Goal: Check status: Check status

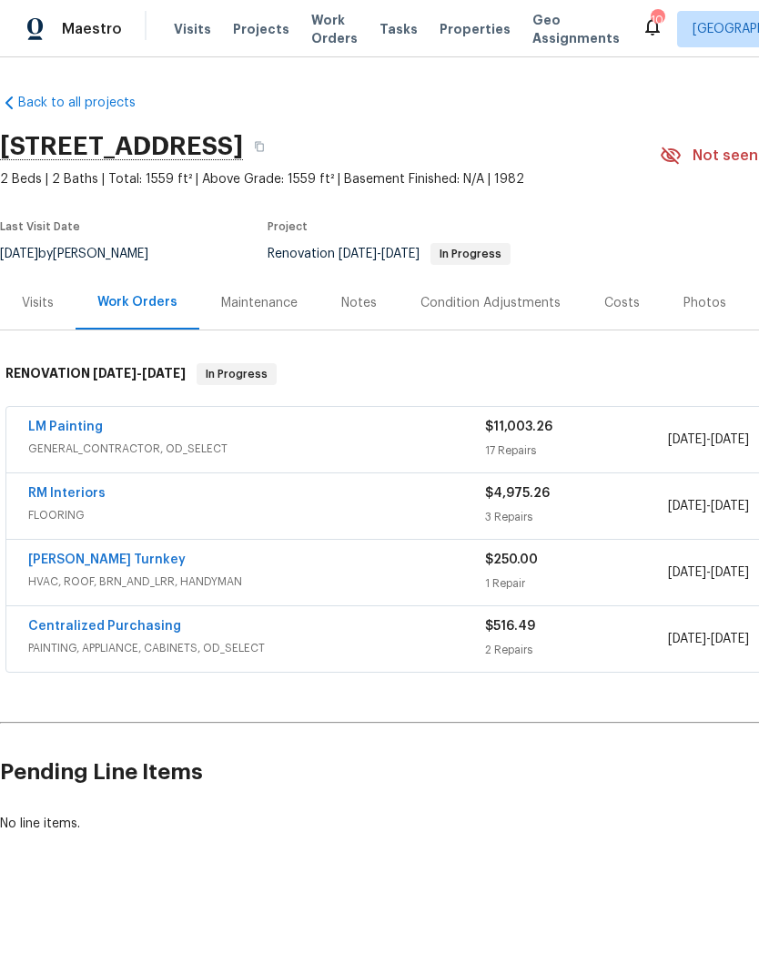
click at [353, 307] on div "Notes" at bounding box center [358, 303] width 35 height 18
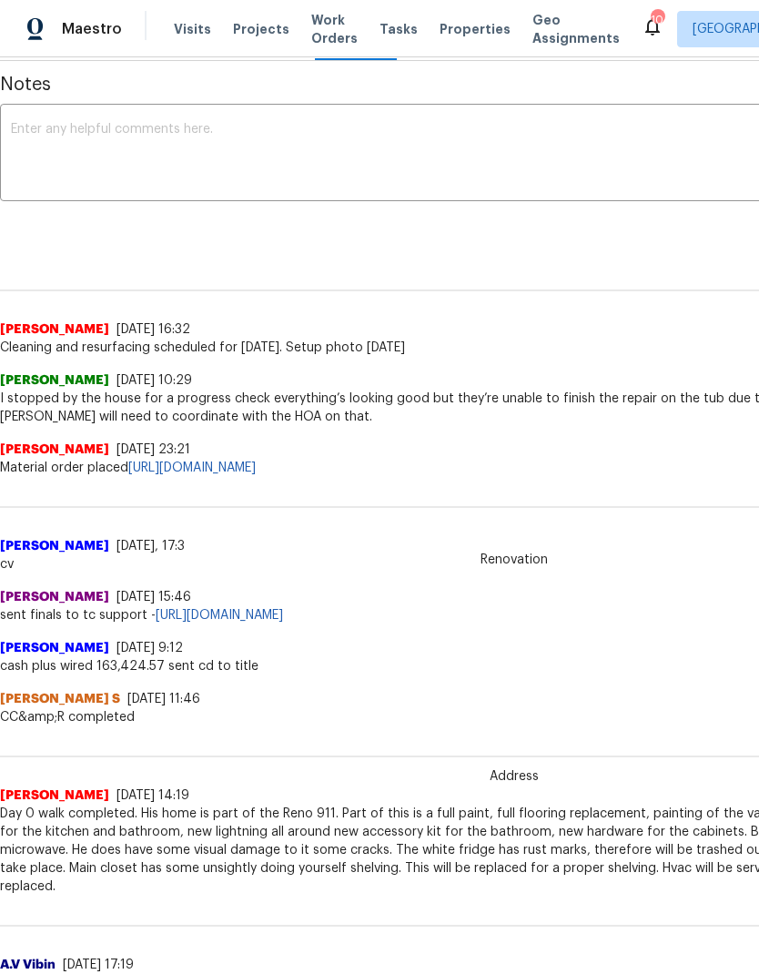
scroll to position [272, 0]
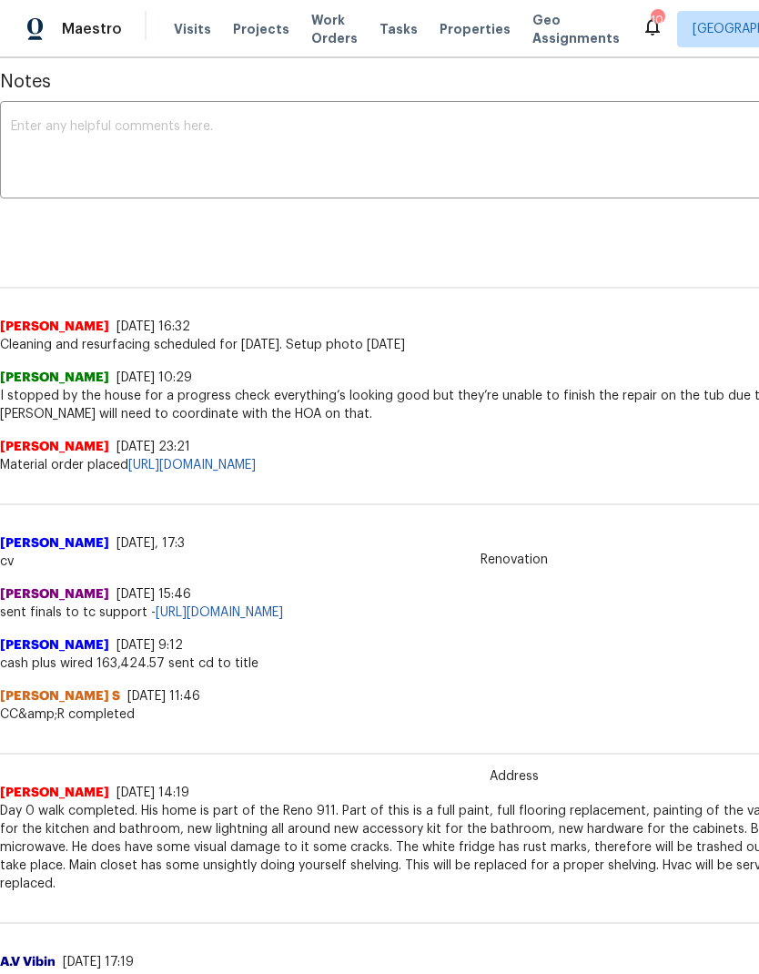
click at [256, 468] on link "https://opendoor.enterprise.slack.com/archives/C07MF4A0E48/p1759807193773939" at bounding box center [191, 465] width 127 height 13
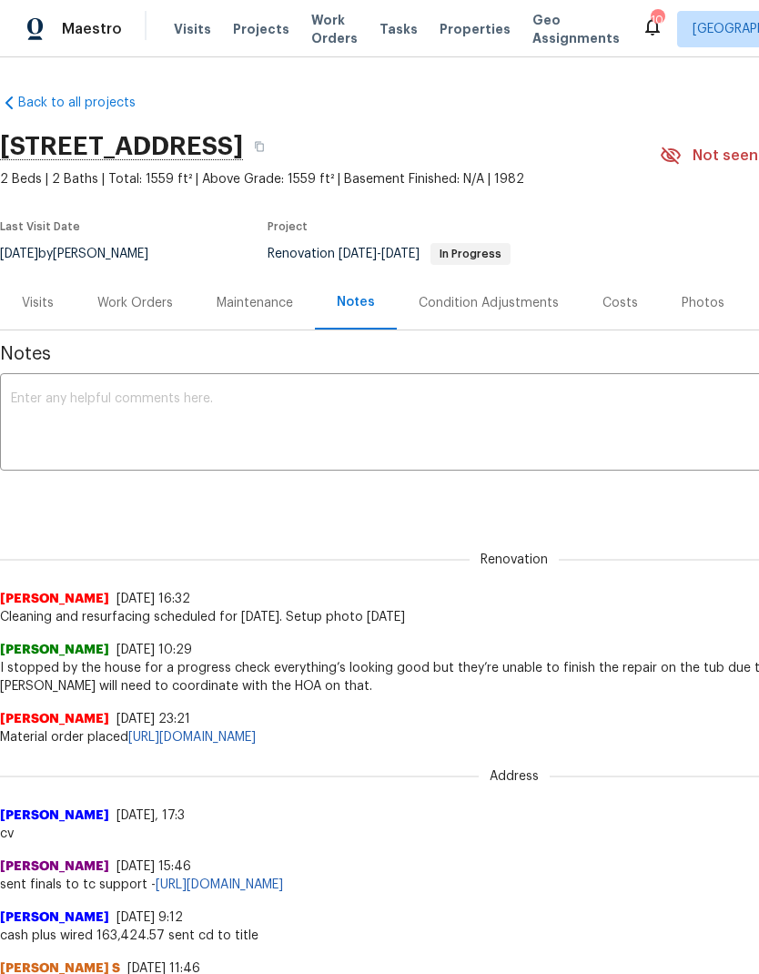
scroll to position [0, 0]
click at [265, 147] on icon "button" at bounding box center [259, 146] width 11 height 11
click at [138, 411] on textarea at bounding box center [514, 424] width 1006 height 64
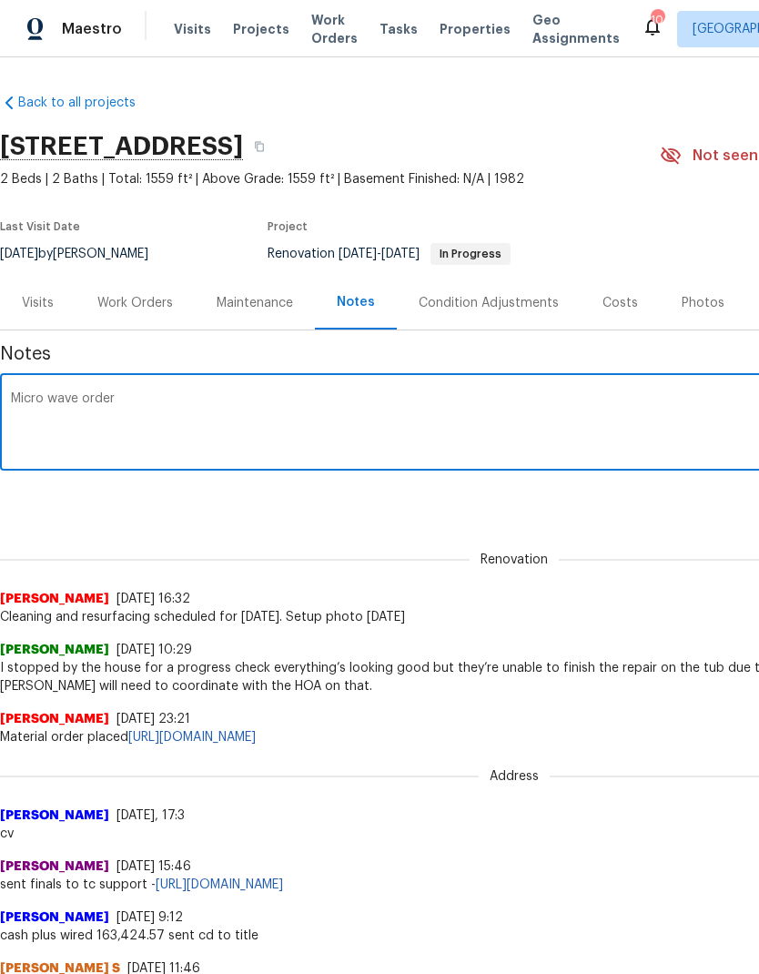
click at [193, 399] on textarea "Micro wave order" at bounding box center [514, 424] width 1006 height 64
click at [191, 399] on textarea "Micro wave order" at bounding box center [514, 424] width 1006 height 64
click at [171, 400] on textarea "Micro wave order" at bounding box center [514, 424] width 1006 height 64
paste textarea "https://opendoor.enterprise.slack.com/archives/C07MF4A0E48/p1760460982288949"
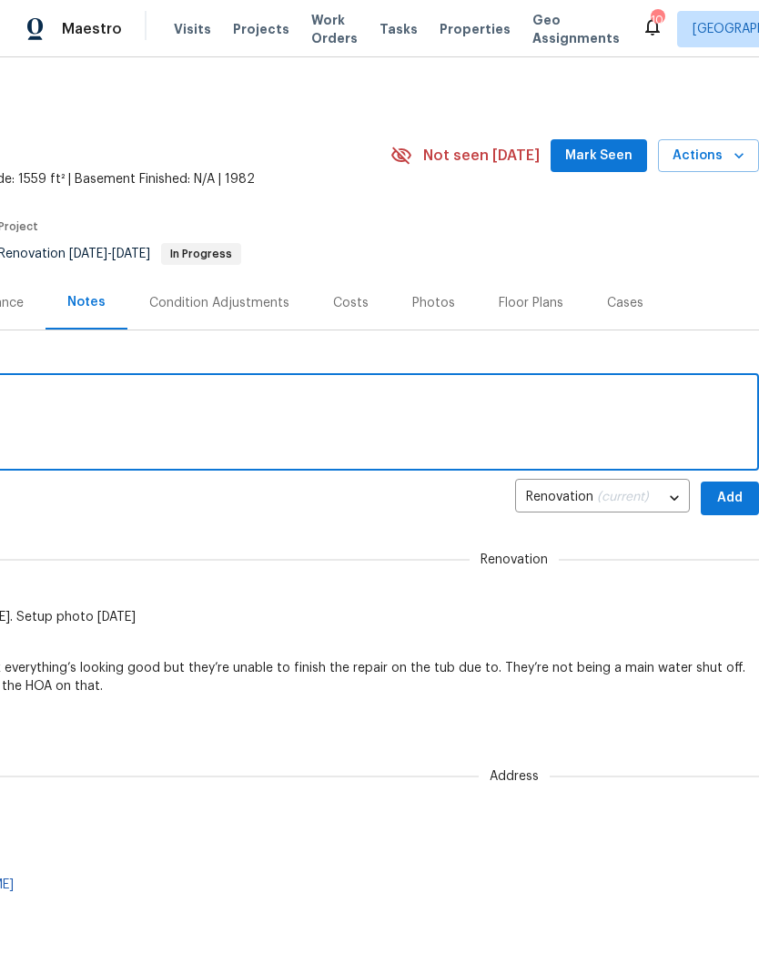
scroll to position [0, 269]
type textarea "Micro wave order https://opendoor.enterprise.slack.com/archives/C07MF4A0E48/p17…"
click at [730, 493] on span "Add" at bounding box center [729, 498] width 29 height 23
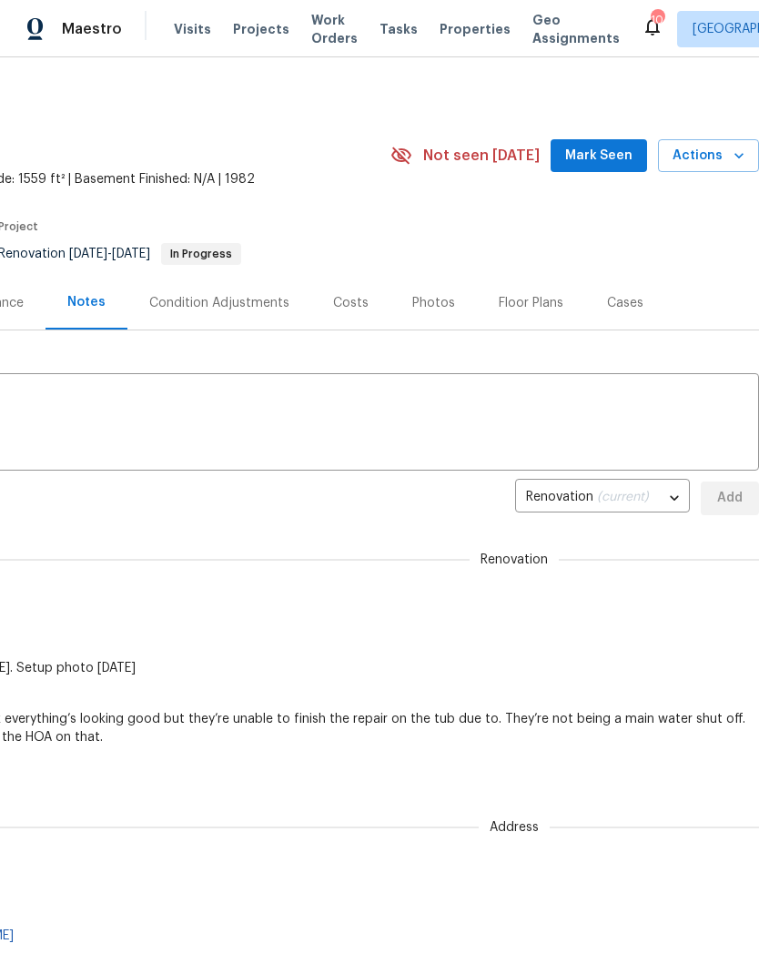
click at [598, 157] on span "Mark Seen" at bounding box center [598, 156] width 67 height 23
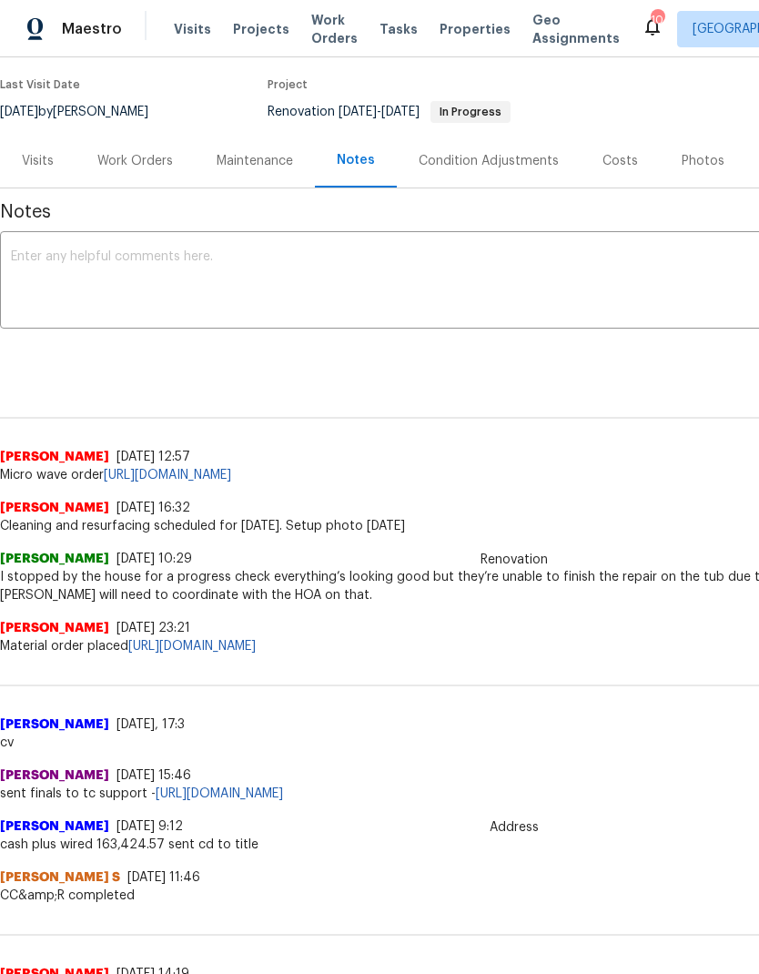
scroll to position [142, 0]
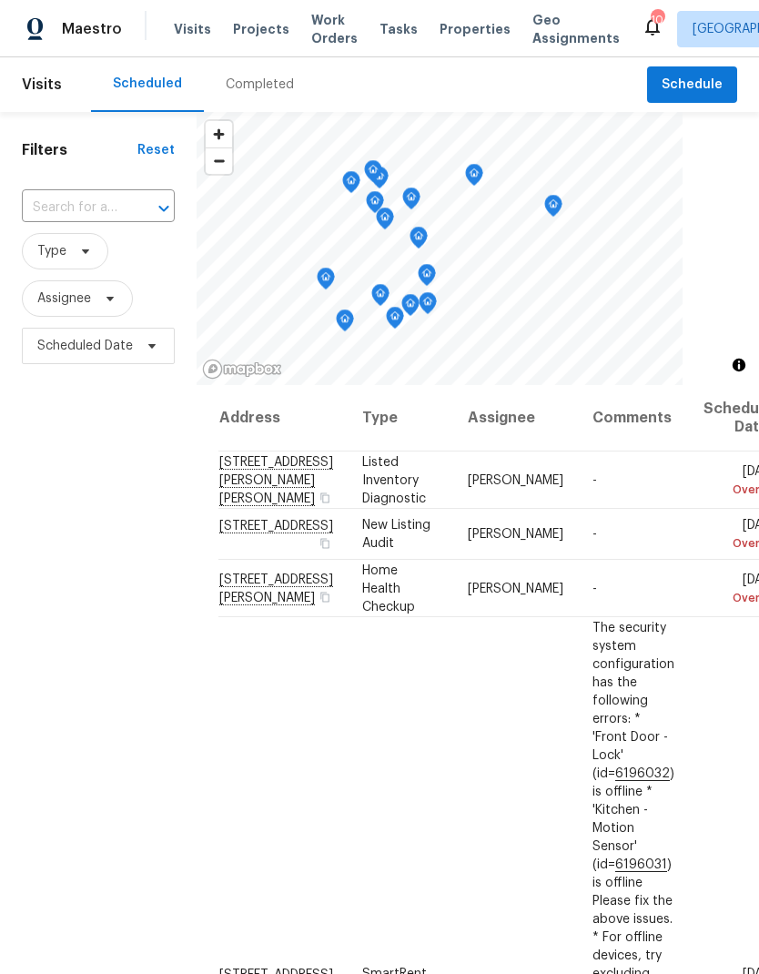
click at [251, 85] on div "Completed" at bounding box center [260, 85] width 68 height 18
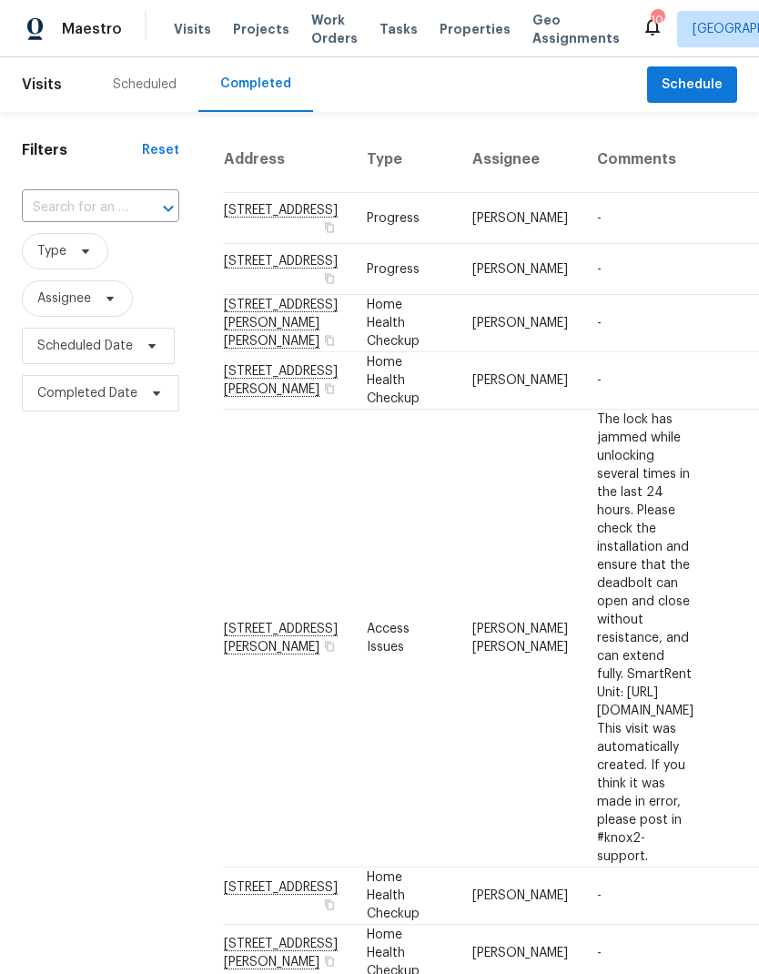
click at [90, 202] on input "text" at bounding box center [75, 208] width 106 height 28
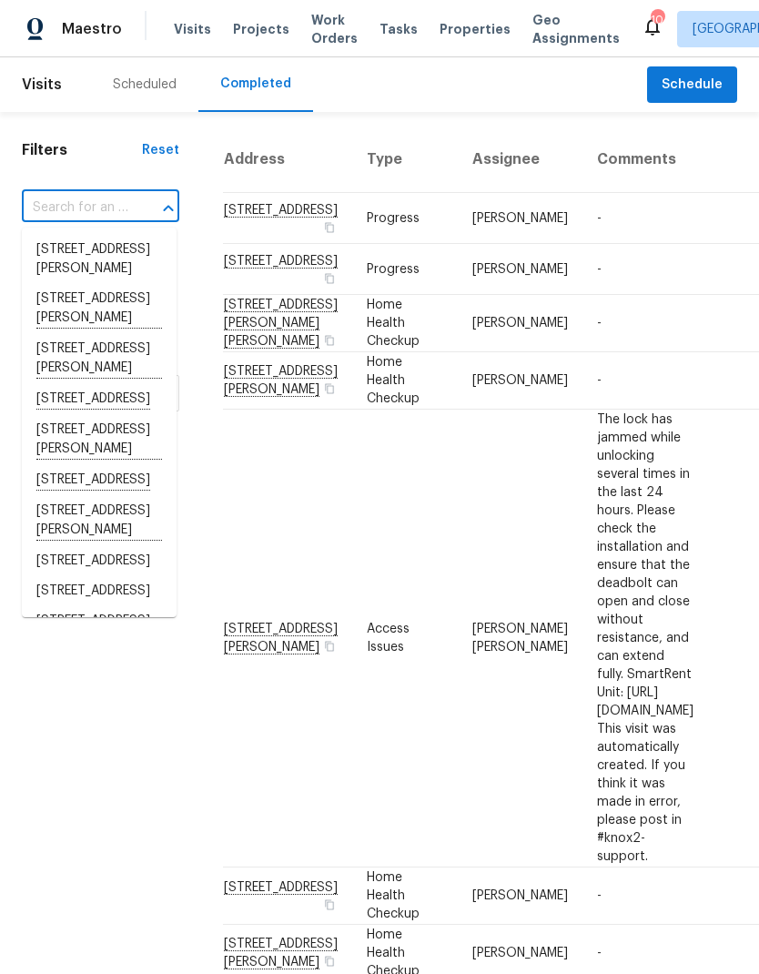
click at [106, 152] on h1 "Filters" at bounding box center [82, 150] width 120 height 18
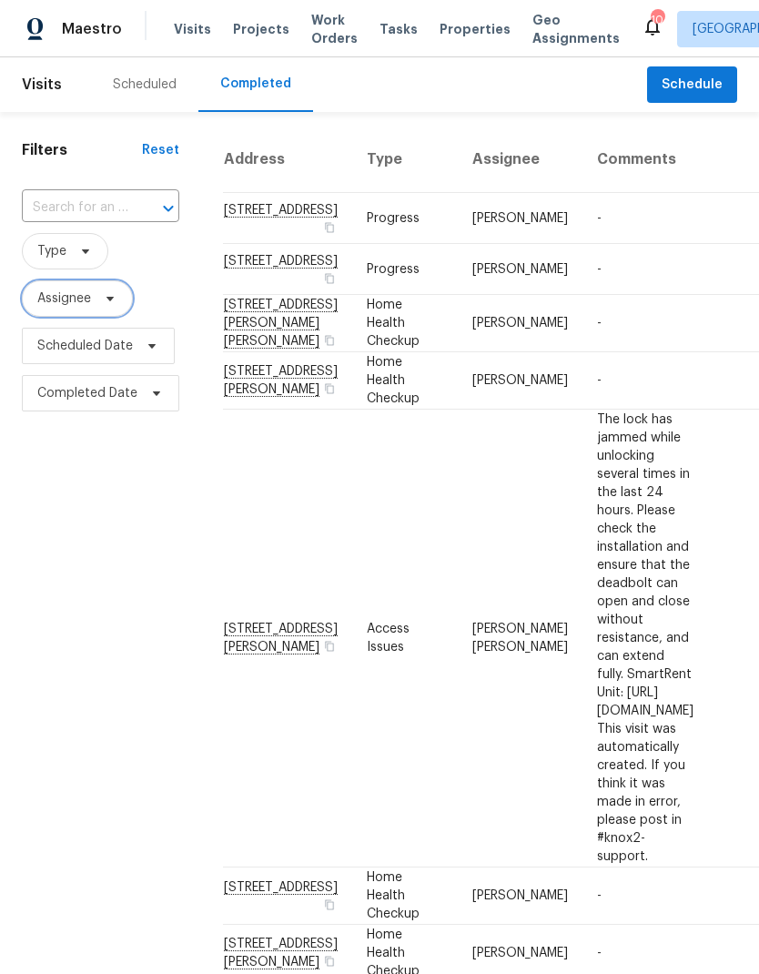
click at [95, 305] on span "Assignee" at bounding box center [77, 298] width 111 height 36
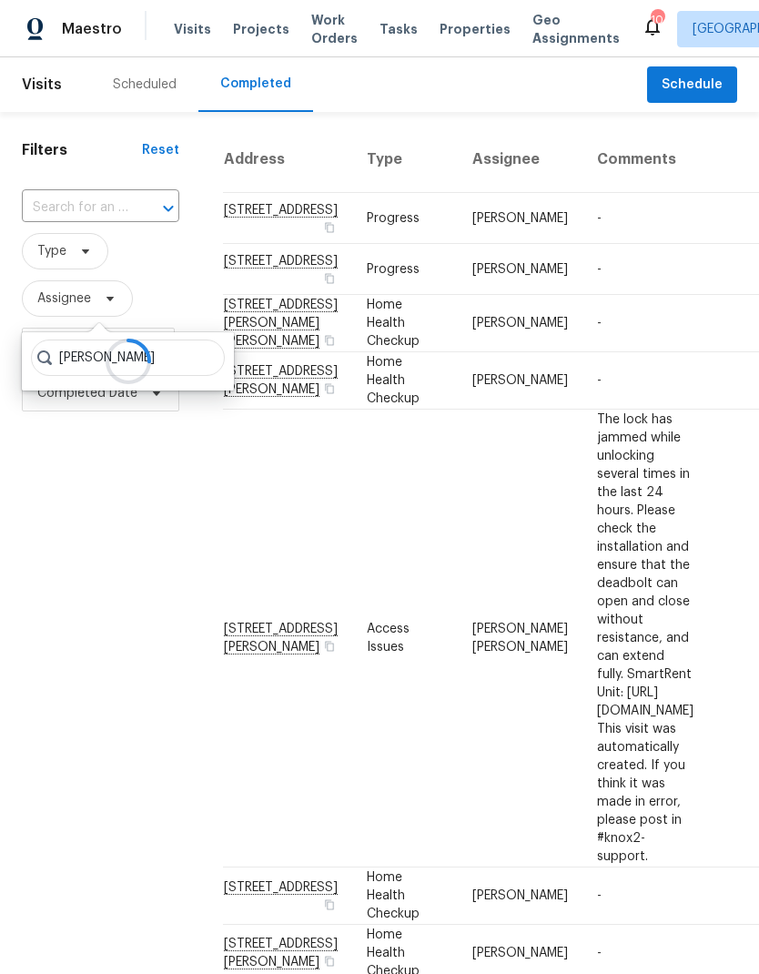
type input "[PERSON_NAME]"
click at [86, 208] on input "text" at bounding box center [75, 208] width 106 height 28
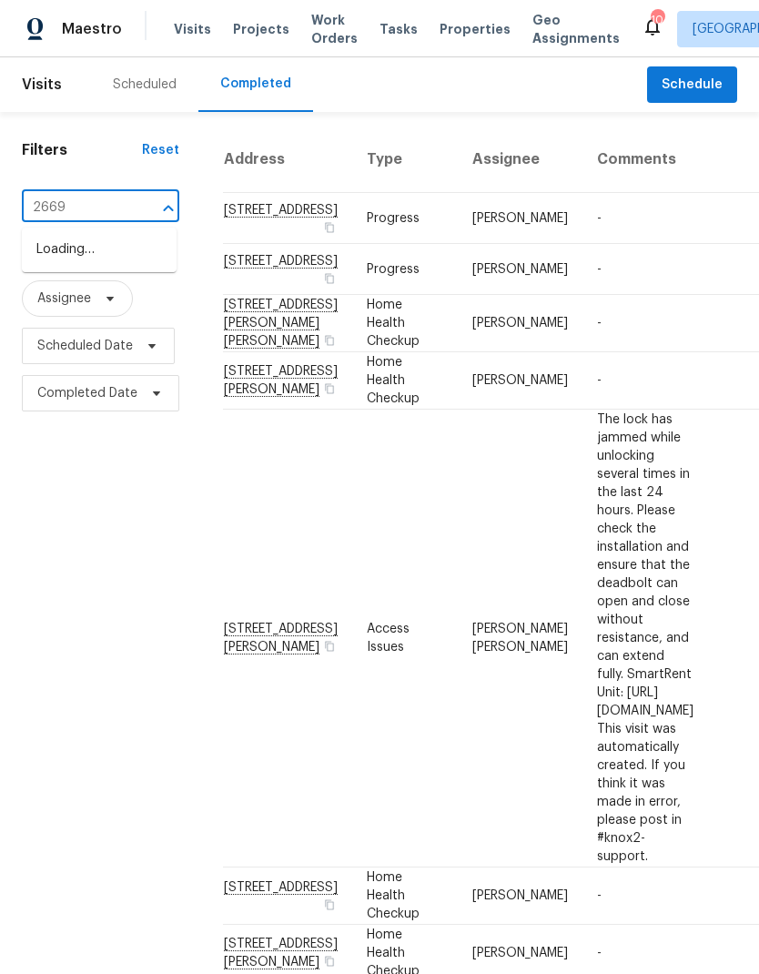
type input "2669 Glen"
click at [94, 258] on li "2669 Glenrose Hl, Atlanta, GA 30341" at bounding box center [99, 259] width 155 height 49
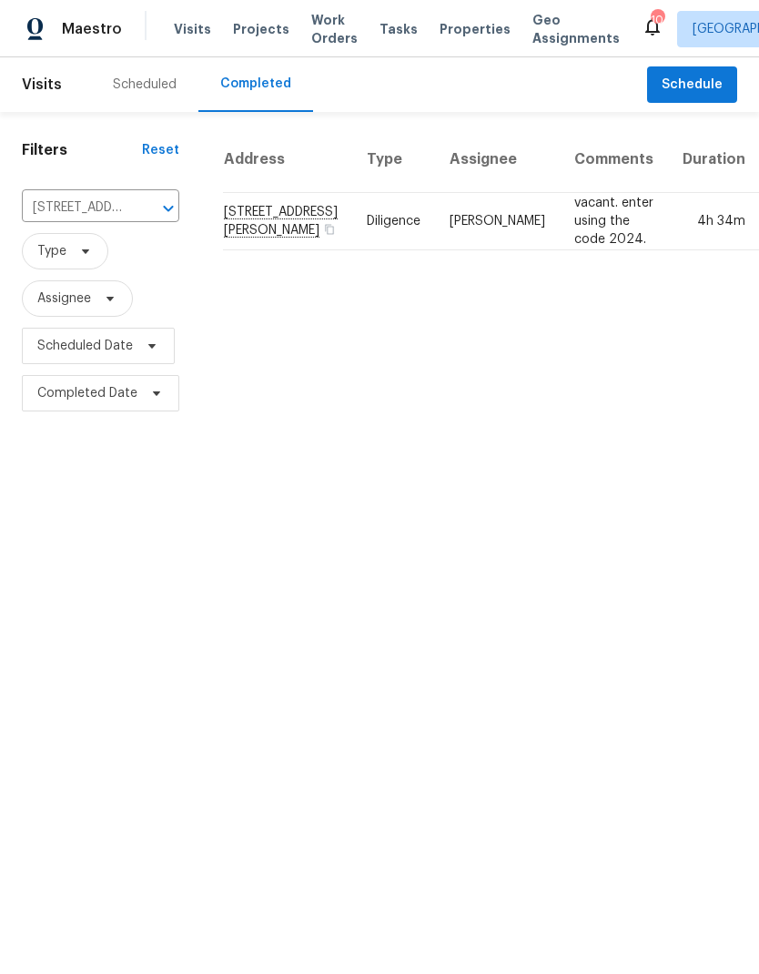
click at [249, 238] on td "2669 Glenrose Hl, Atlanta, GA 30341" at bounding box center [287, 221] width 129 height 57
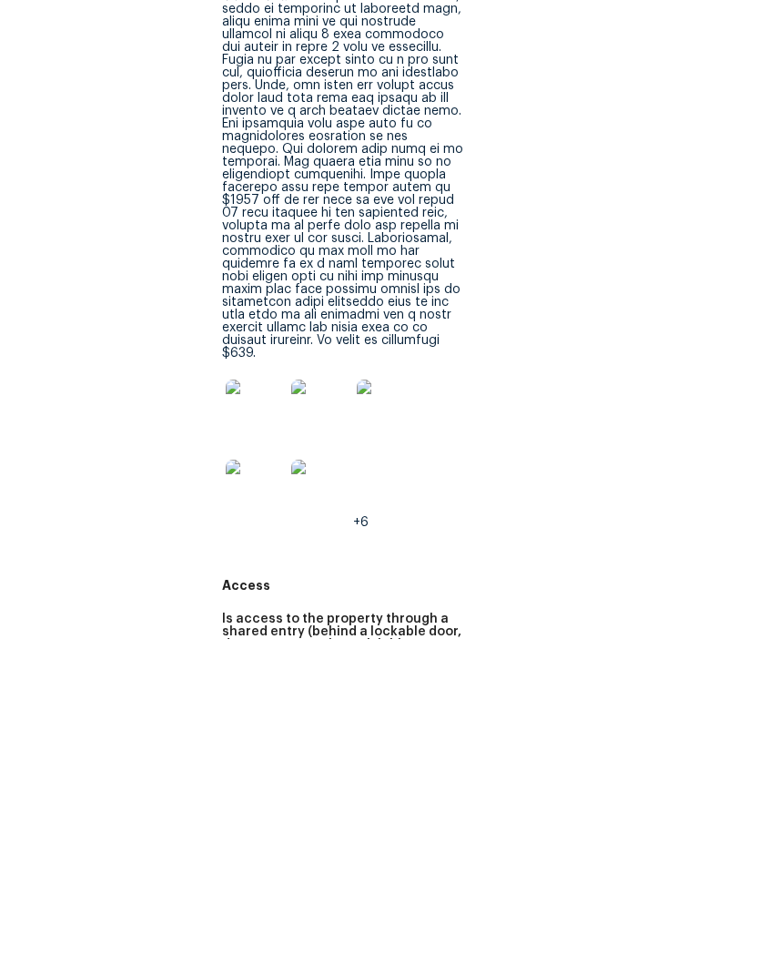
scroll to position [129, 0]
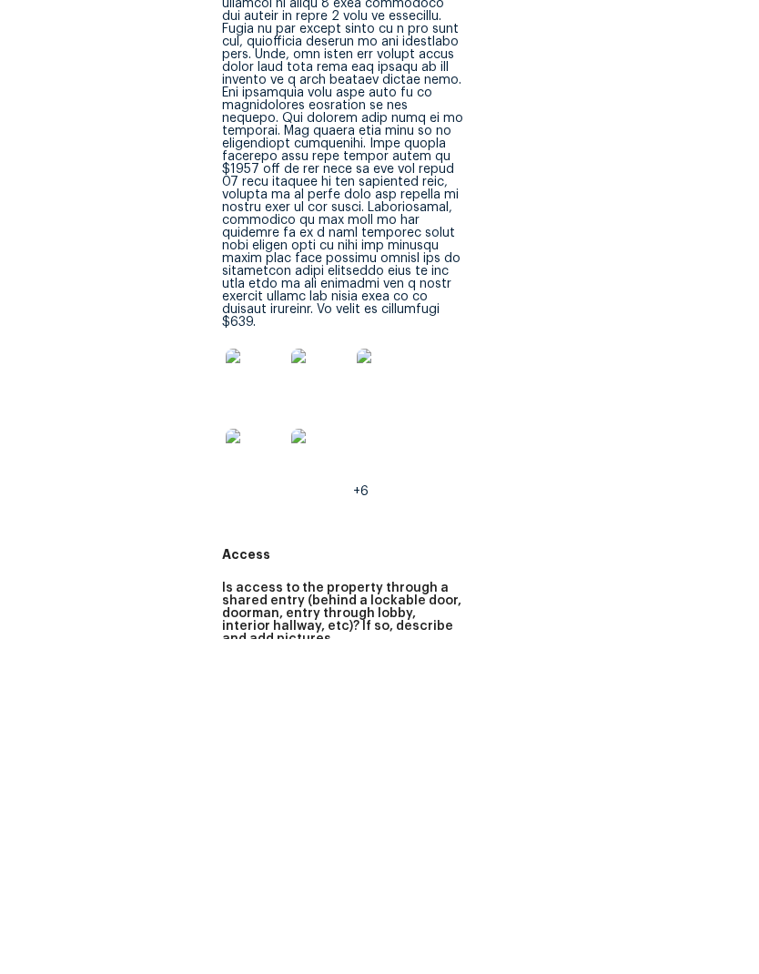
click at [258, 683] on img at bounding box center [255, 712] width 58 height 58
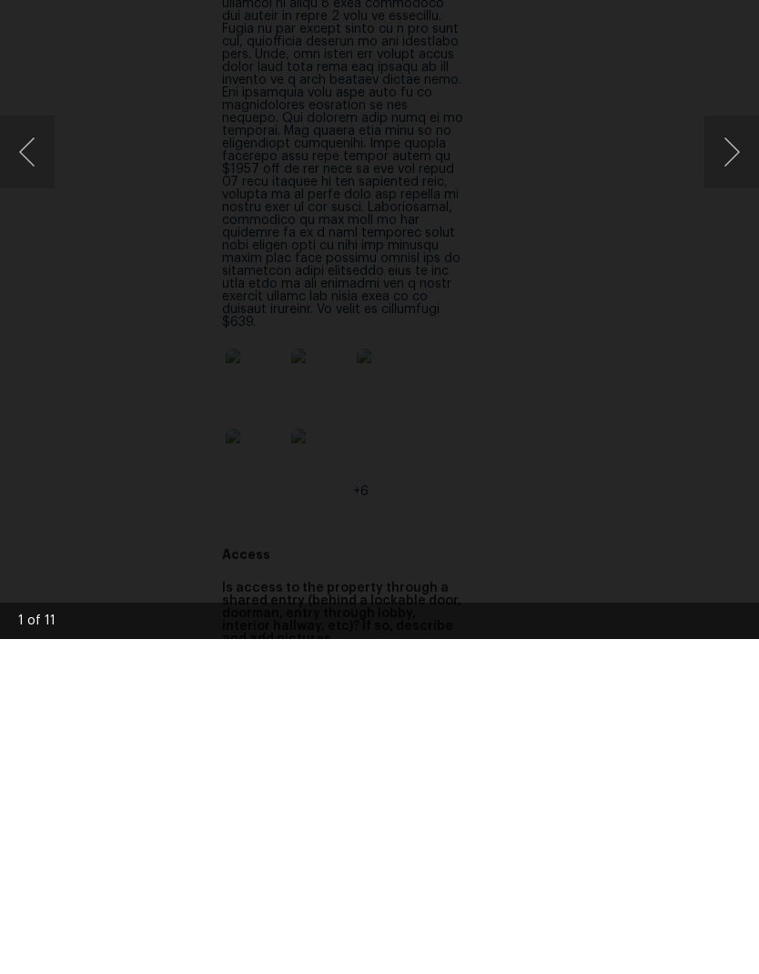
click at [729, 450] on button "Next image" at bounding box center [731, 486] width 55 height 73
click at [723, 450] on button "Next image" at bounding box center [731, 486] width 55 height 73
click at [729, 450] on button "Next image" at bounding box center [731, 486] width 55 height 73
